Goal: Navigation & Orientation: Understand site structure

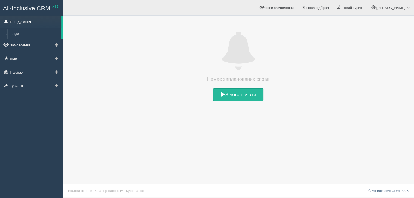
click at [22, 23] on link "Нагадування" at bounding box center [30, 22] width 61 height 12
click at [32, 43] on link "Замовлення" at bounding box center [31, 45] width 63 height 12
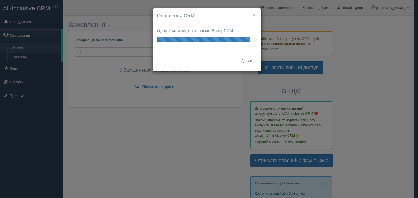
click at [256, 14] on h4 "Оновлення CRM" at bounding box center [207, 16] width 100 height 7
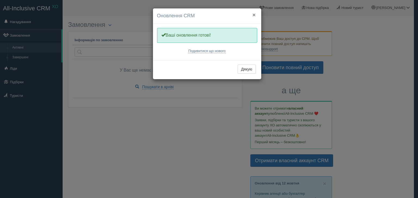
click at [252, 13] on button "×" at bounding box center [253, 15] width 3 height 6
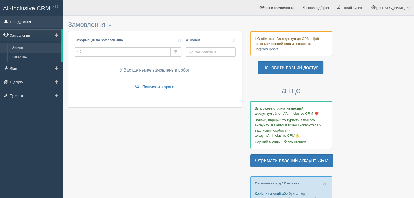
click at [23, 21] on link "Нагадування" at bounding box center [31, 22] width 63 height 12
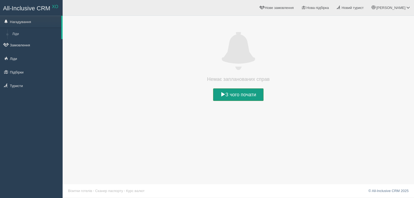
click at [238, 95] on link "З чого почати" at bounding box center [238, 95] width 50 height 13
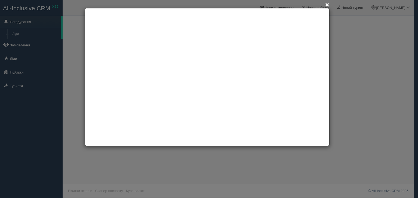
click at [325, 6] on span at bounding box center [327, 5] width 4 height 4
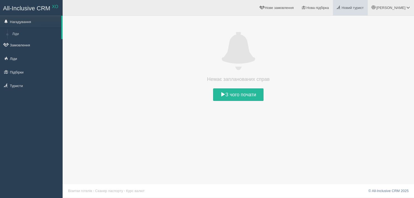
click at [363, 8] on span "Новий турист" at bounding box center [352, 8] width 22 height 4
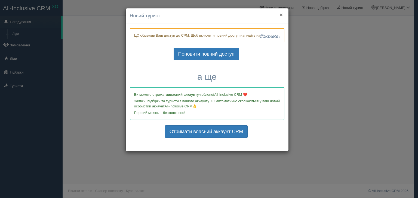
click at [281, 13] on button "×" at bounding box center [280, 15] width 3 height 6
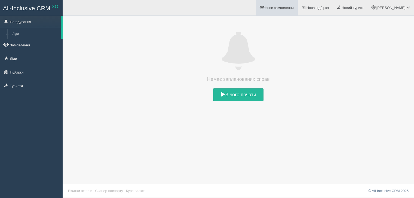
click at [281, 13] on link "Нове замовлення" at bounding box center [277, 7] width 42 height 15
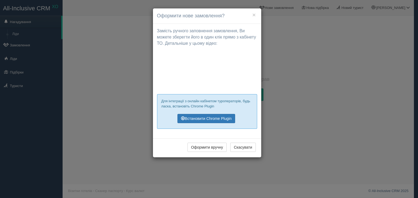
click at [292, 17] on div "× Оформити нове замовлення? Замість ручного заповнення замовлення, [PERSON_NAME…" at bounding box center [209, 99] width 418 height 198
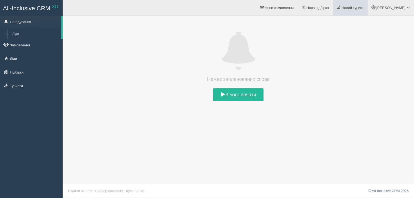
click at [361, 8] on span "Новий турист" at bounding box center [352, 8] width 22 height 4
